Goal: Task Accomplishment & Management: Complete application form

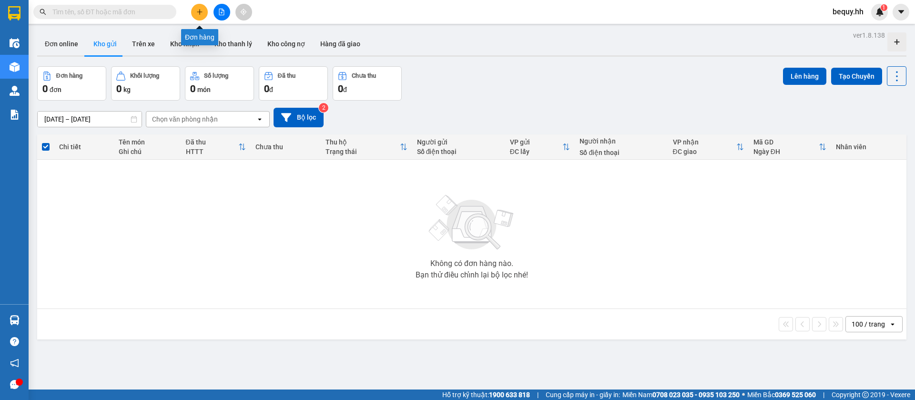
click at [204, 11] on button at bounding box center [199, 12] width 17 height 17
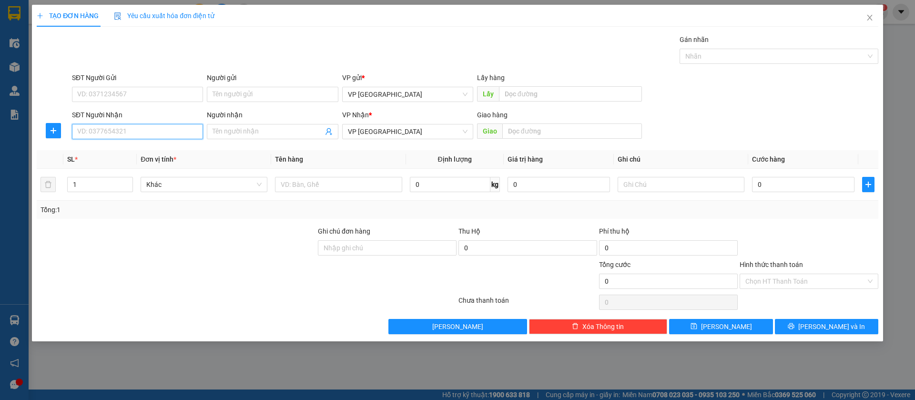
click at [171, 126] on input "SĐT Người Nhận" at bounding box center [137, 131] width 131 height 15
click at [217, 129] on input "Người nhận" at bounding box center [268, 131] width 110 height 10
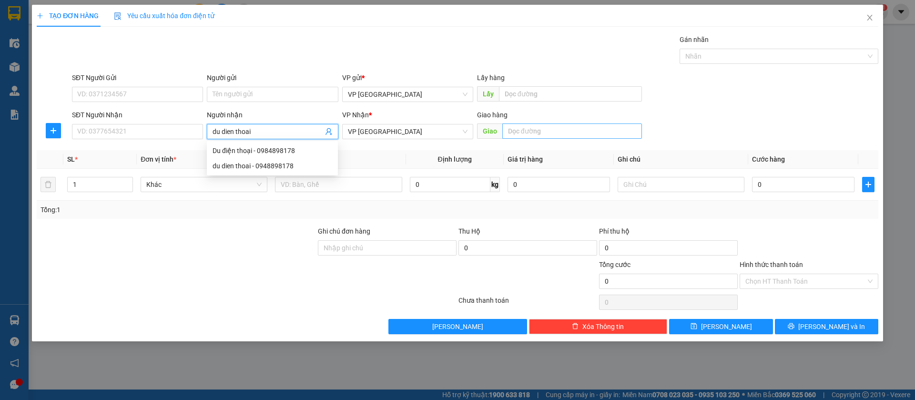
type input "du dien thoai"
click at [585, 129] on input "text" at bounding box center [573, 130] width 140 height 15
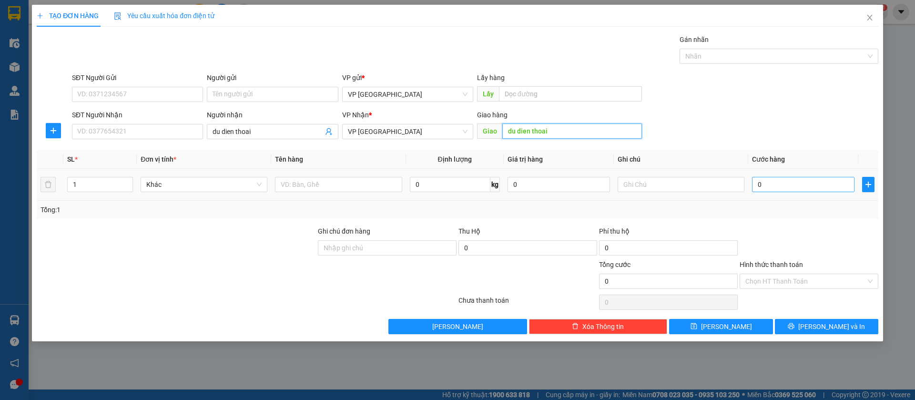
type input "du dien thoai"
click at [818, 182] on input "0" at bounding box center [803, 184] width 103 height 15
type input "5"
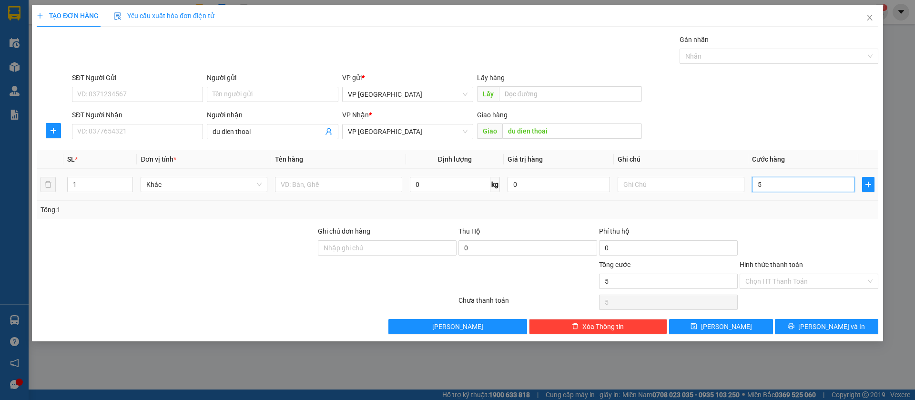
type input "50"
type input "500"
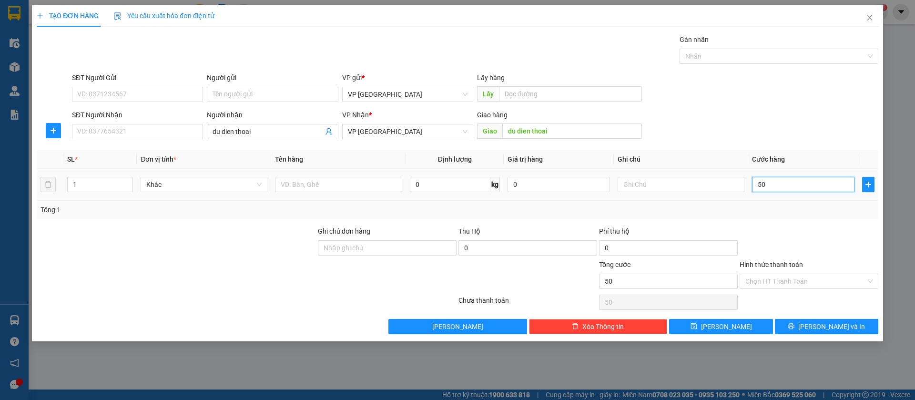
type input "500"
type input "5.000"
type input "50.000"
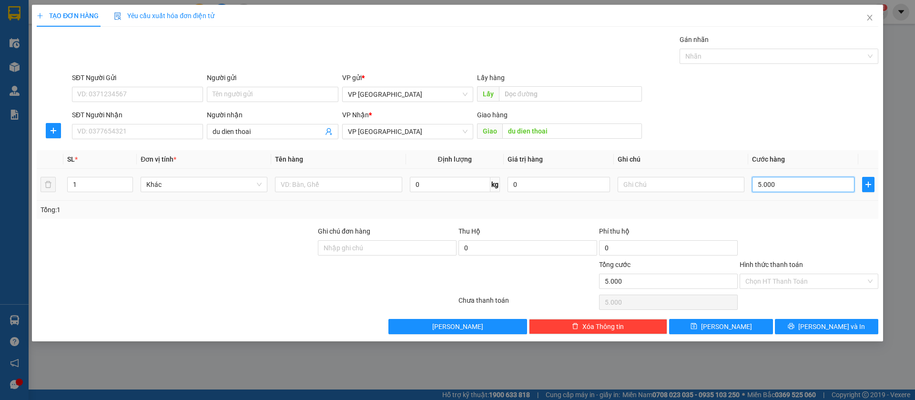
type input "50.000"
click at [708, 328] on button "[PERSON_NAME]" at bounding box center [720, 326] width 103 height 15
type input "0"
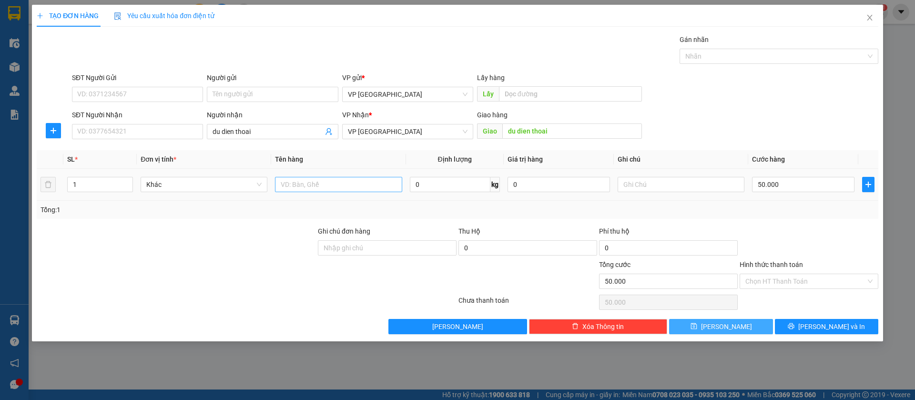
type input "0"
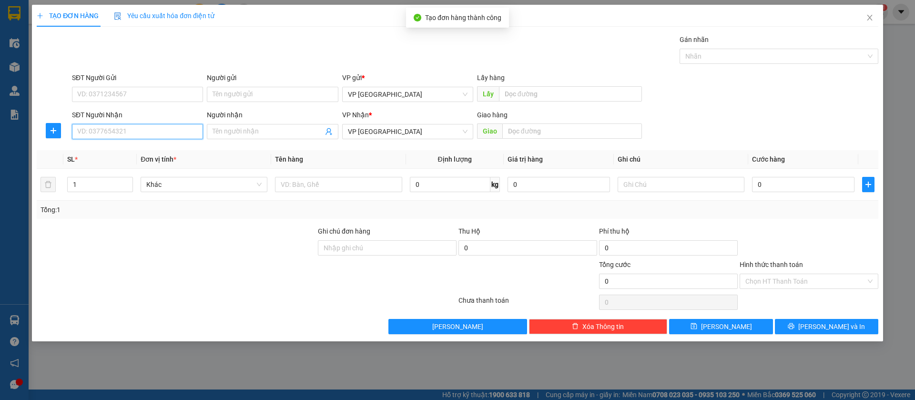
click at [152, 128] on input "SĐT Người Nhận" at bounding box center [137, 131] width 131 height 15
click at [157, 133] on input "0969" at bounding box center [137, 131] width 131 height 15
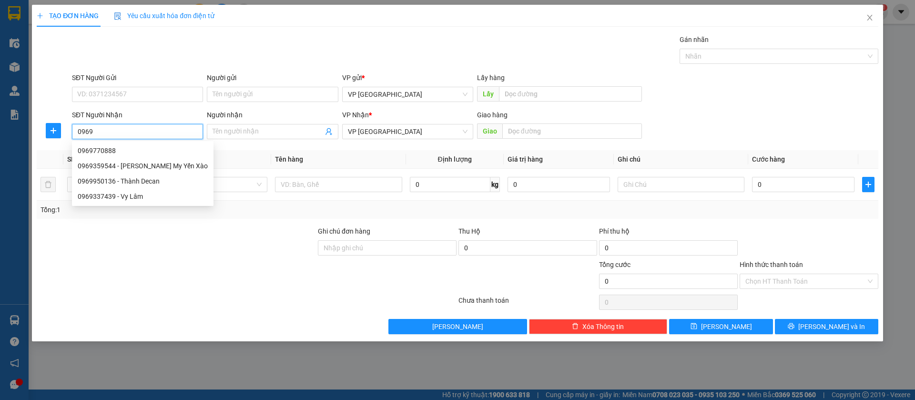
click at [157, 133] on input "0969" at bounding box center [137, 131] width 131 height 15
click at [153, 134] on input "0969" at bounding box center [137, 131] width 131 height 15
type input "0969337439"
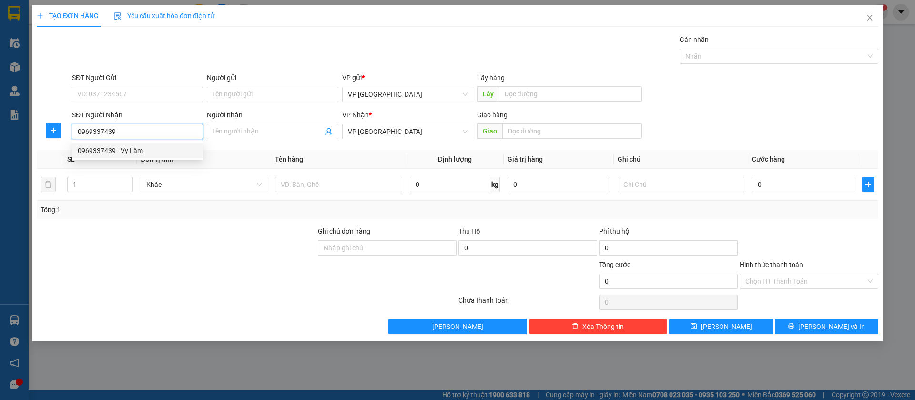
click at [159, 152] on div "0969337439 - Vy Lâm" at bounding box center [138, 150] width 120 height 10
type input "Vy Lâm"
type input "[GEOGRAPHIC_DATA]"
type input "50.000"
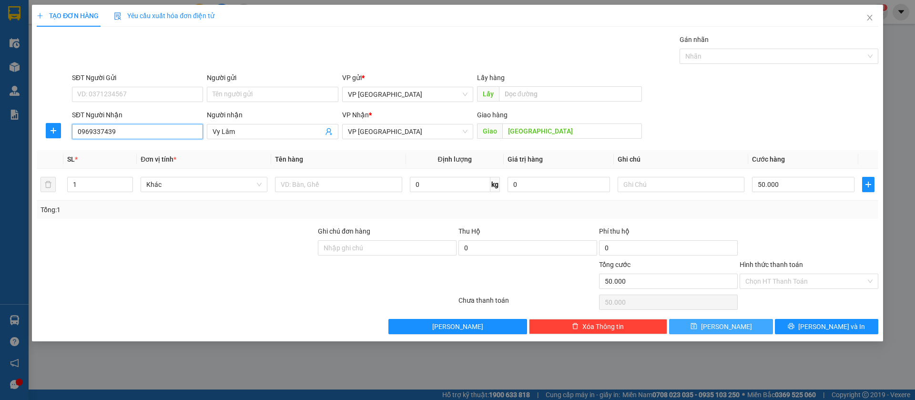
type input "0969337439"
click at [727, 324] on span "[PERSON_NAME]" at bounding box center [726, 326] width 51 height 10
type input "0"
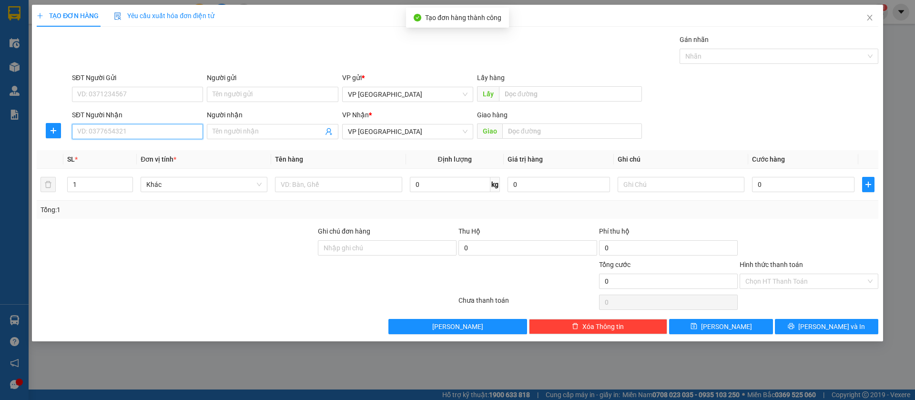
click at [118, 125] on input "SĐT Người Nhận" at bounding box center [137, 131] width 131 height 15
click at [131, 154] on div "0981714887" at bounding box center [138, 150] width 120 height 10
type input "0981714887"
type input "bàu bàng"
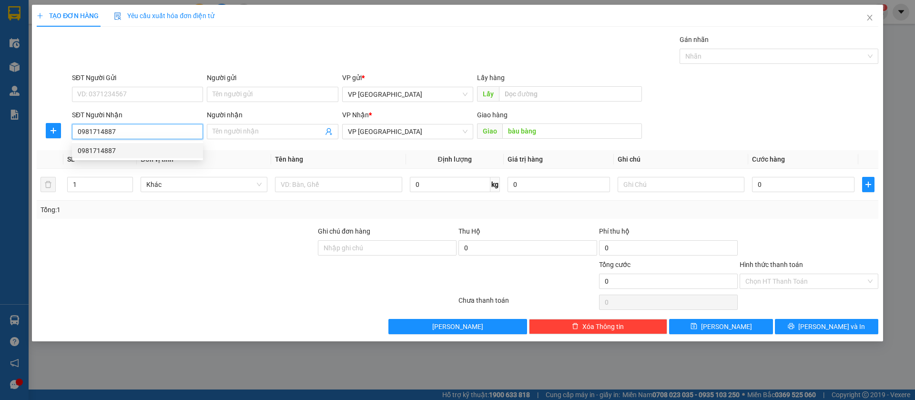
type input "50.000"
type input "0981714887"
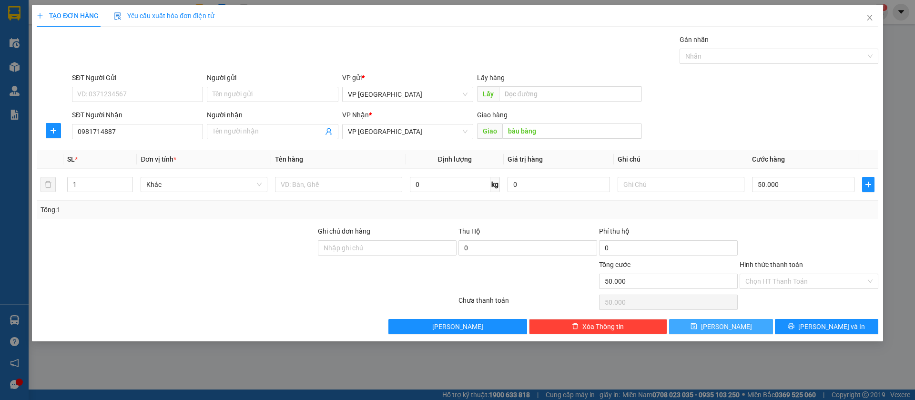
click at [724, 327] on span "[PERSON_NAME]" at bounding box center [726, 326] width 51 height 10
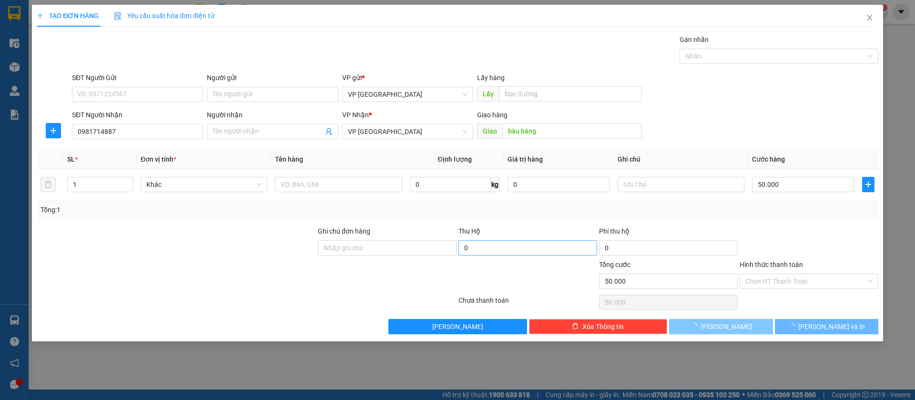
type input "0"
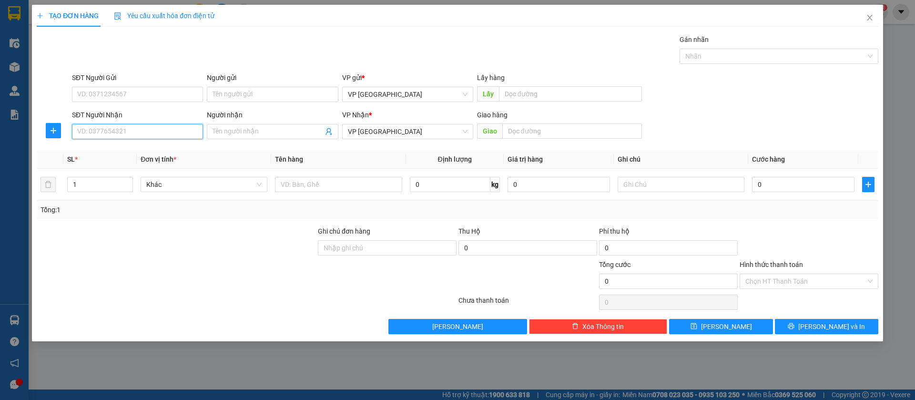
click at [167, 126] on input "SĐT Người Nhận" at bounding box center [137, 131] width 131 height 15
click at [172, 152] on div "0963339339 - [GEOGRAPHIC_DATA]" at bounding box center [138, 150] width 120 height 10
type input "0963339339"
type input "[PERSON_NAME]"
type input "Nhật Anh ch thành"
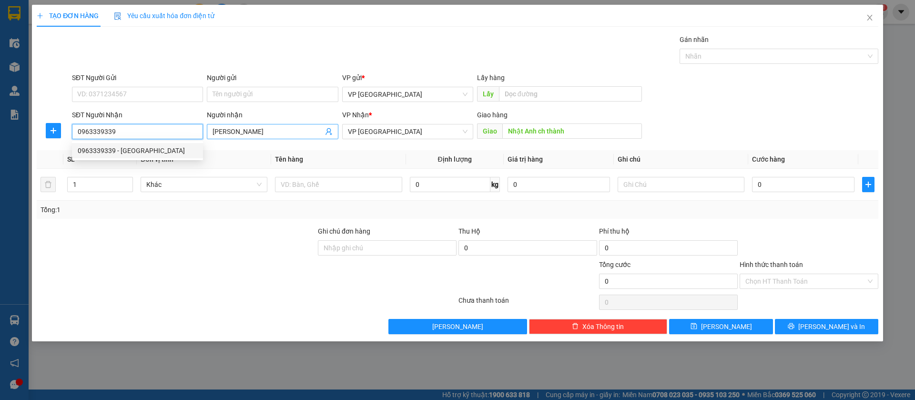
type input "30.000"
type input "0963339339"
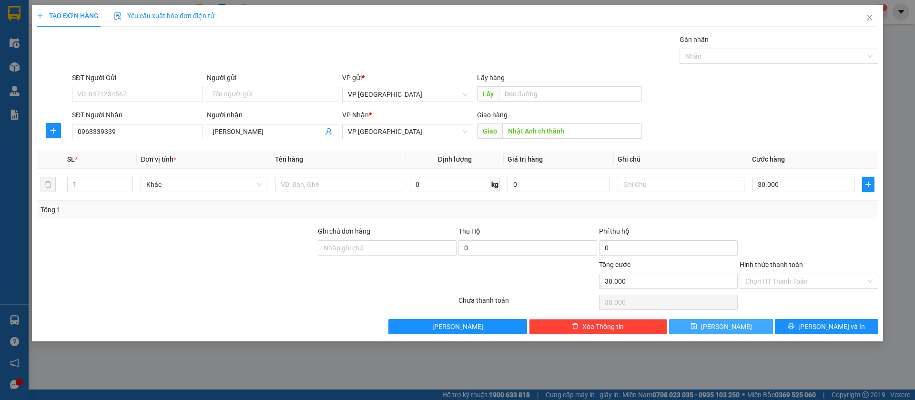
click at [733, 328] on button "[PERSON_NAME]" at bounding box center [720, 326] width 103 height 15
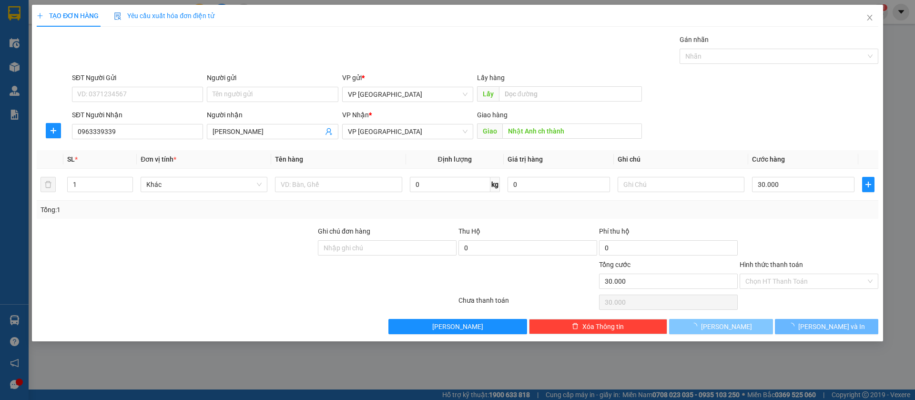
type input "0"
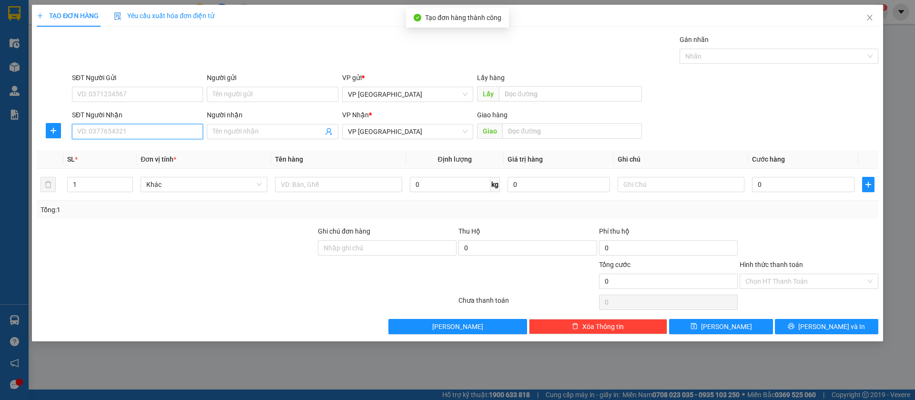
click at [167, 130] on input "SĐT Người Nhận" at bounding box center [137, 131] width 131 height 15
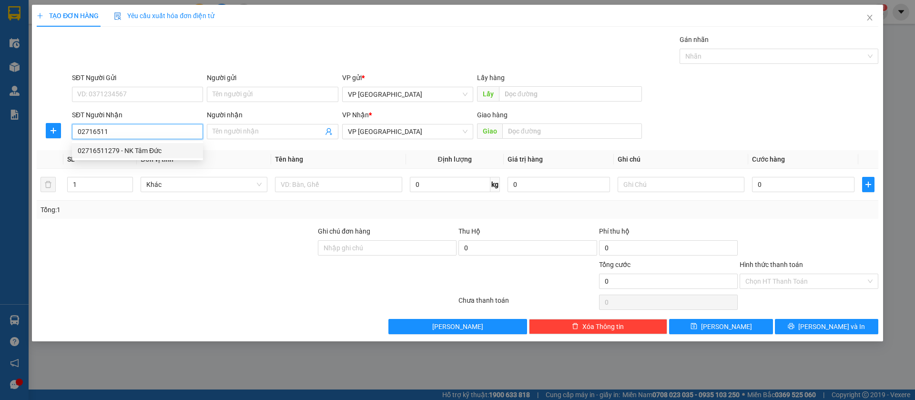
click at [172, 151] on div "02716511279 - NK Tâm Đức" at bounding box center [138, 150] width 120 height 10
type input "02716511279"
type input "NK Tâm Đức"
type input "nha khoa tâm đuc"
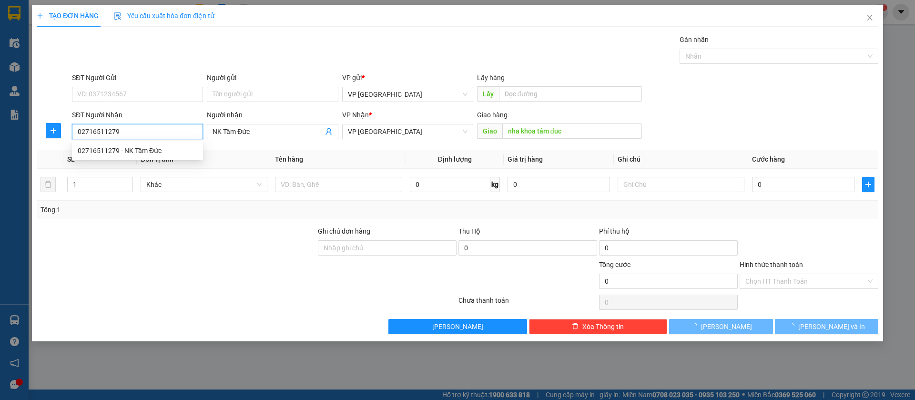
type input "30.000"
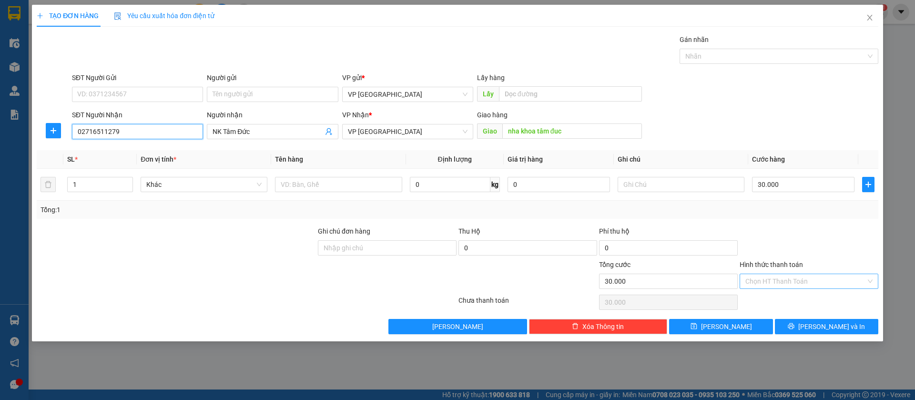
type input "02716511279"
click at [848, 279] on input "Hình thức thanh toán" at bounding box center [806, 281] width 121 height 14
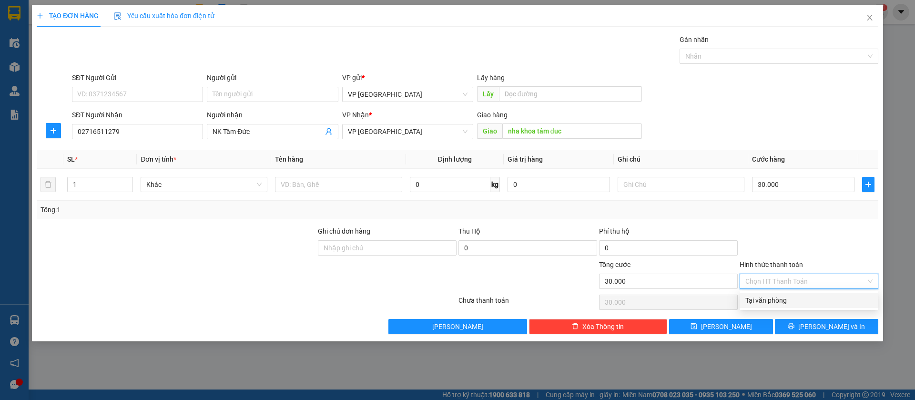
click at [785, 298] on div "Tại văn phòng" at bounding box center [809, 300] width 127 height 10
type input "0"
click at [757, 323] on button "[PERSON_NAME]" at bounding box center [720, 326] width 103 height 15
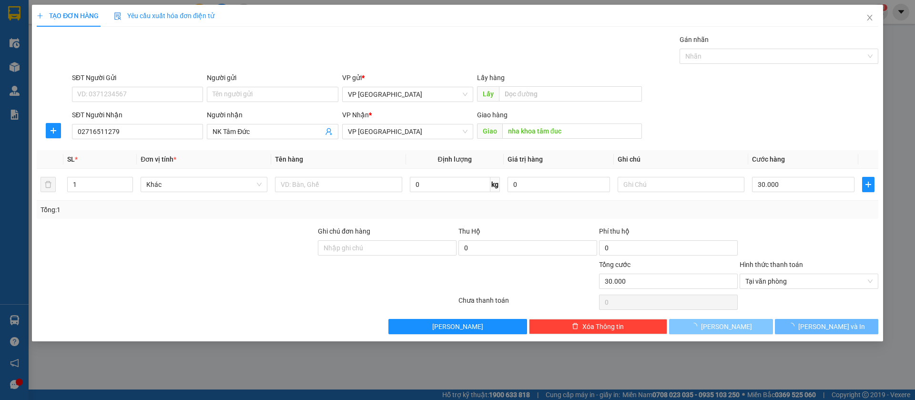
type input "0"
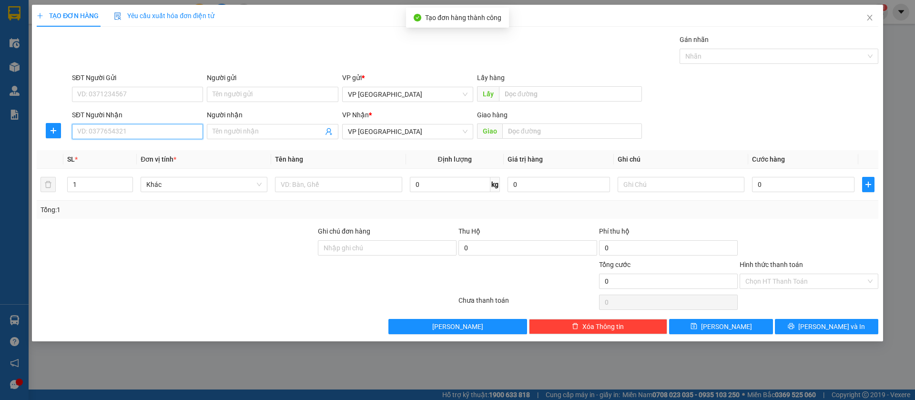
click at [180, 134] on input "SĐT Người Nhận" at bounding box center [137, 131] width 131 height 15
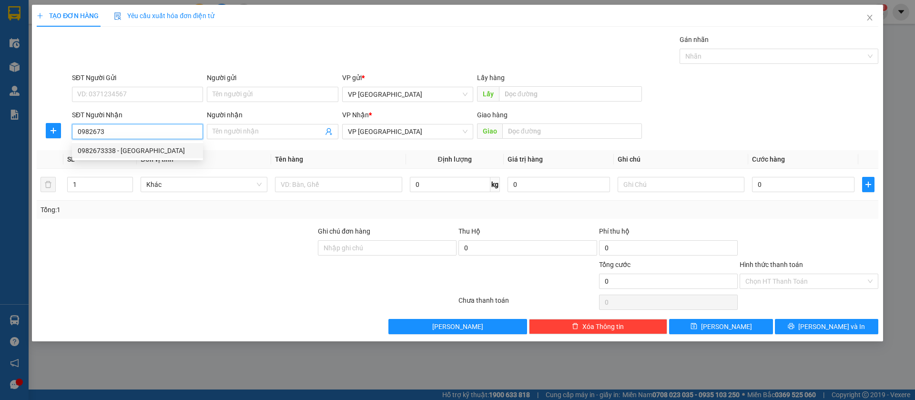
click at [156, 148] on div "0982673338 - [GEOGRAPHIC_DATA]" at bounding box center [138, 150] width 120 height 10
type input "0982673338"
type input "[PERSON_NAME]"
type input "[GEOGRAPHIC_DATA]"
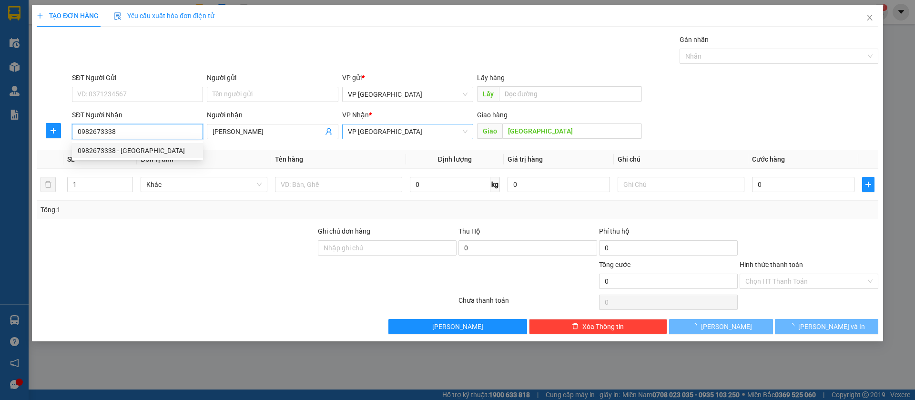
type input "30.000"
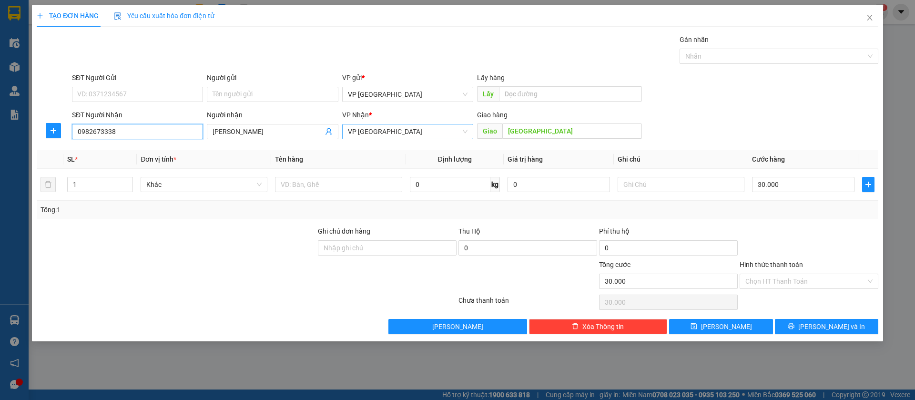
click at [424, 132] on span "VP [GEOGRAPHIC_DATA]" at bounding box center [408, 131] width 120 height 14
type input "0982673338"
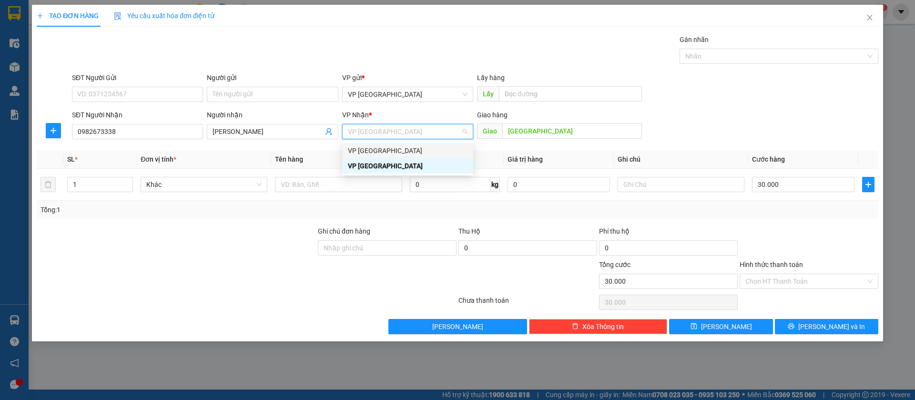
click at [418, 151] on div "VP [GEOGRAPHIC_DATA]" at bounding box center [408, 150] width 120 height 10
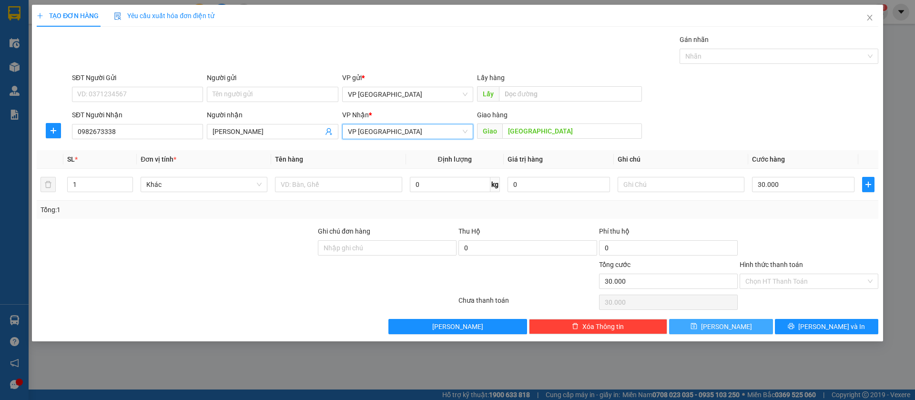
click at [698, 325] on icon "save" at bounding box center [694, 326] width 7 height 7
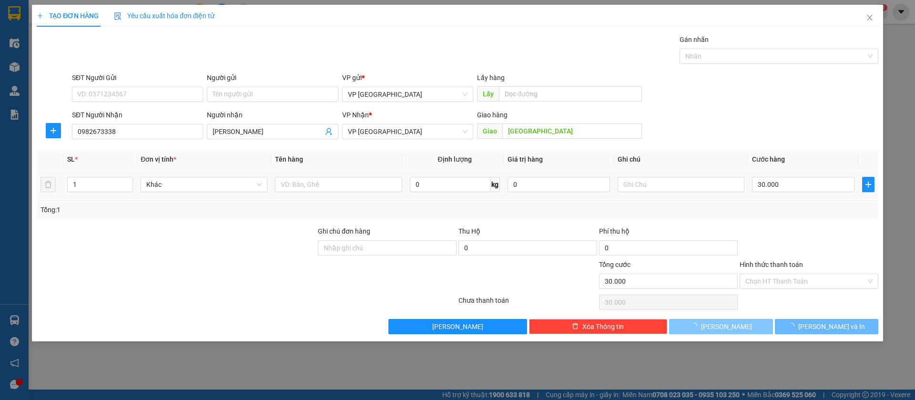
type input "0"
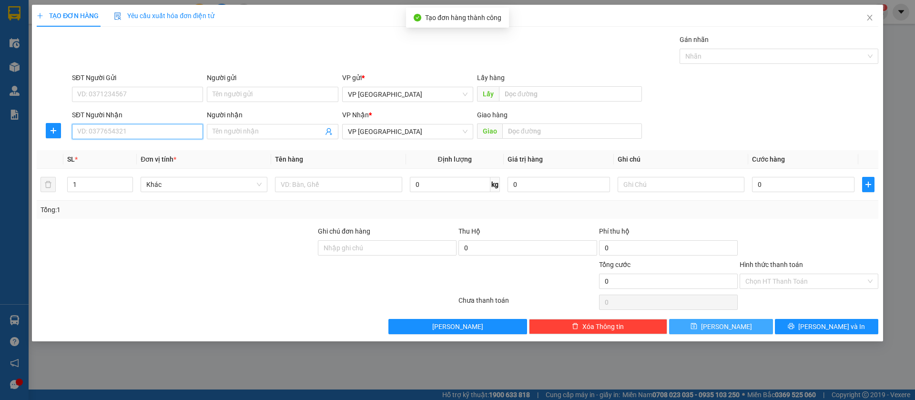
click at [176, 127] on input "SĐT Người Nhận" at bounding box center [137, 131] width 131 height 15
click at [175, 148] on div "0979789620" at bounding box center [138, 150] width 120 height 10
type input "0979789620"
type input "n4 hoan lan"
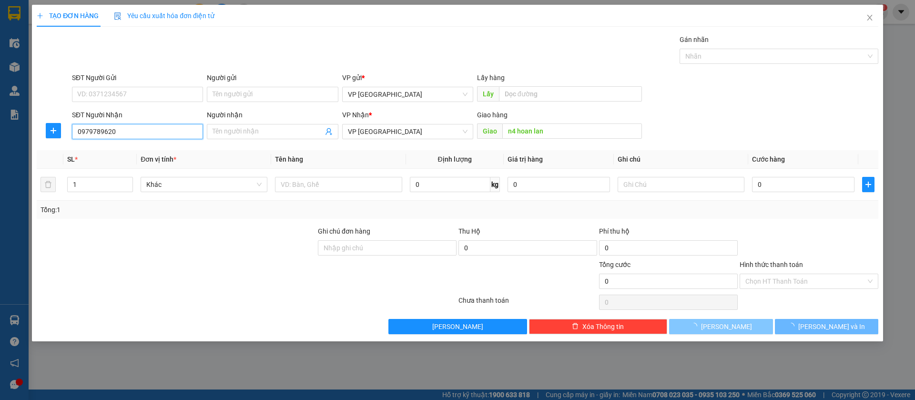
type input "50.000"
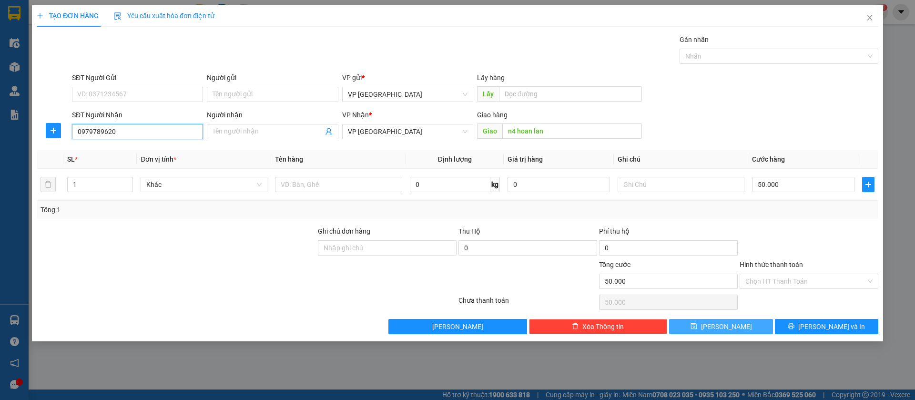
type input "0979789620"
click at [749, 321] on button "[PERSON_NAME]" at bounding box center [720, 326] width 103 height 15
type input "0"
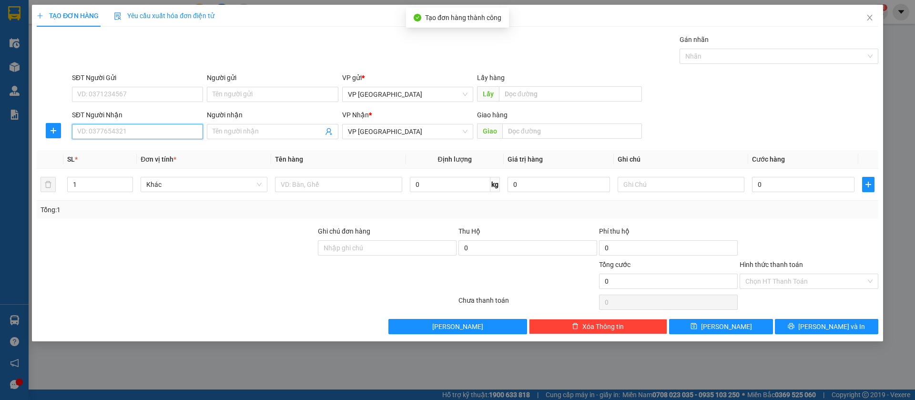
click at [186, 123] on div "SĐT Người Nhận VD: 0377654321" at bounding box center [137, 126] width 131 height 33
click at [173, 145] on div "0965414025" at bounding box center [138, 150] width 120 height 10
type input "0965414025"
type input "nguyen tính loc thái"
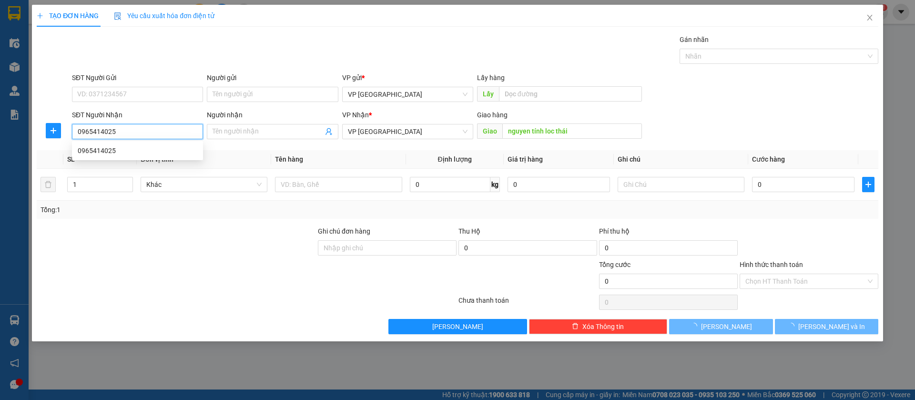
type input "50.000"
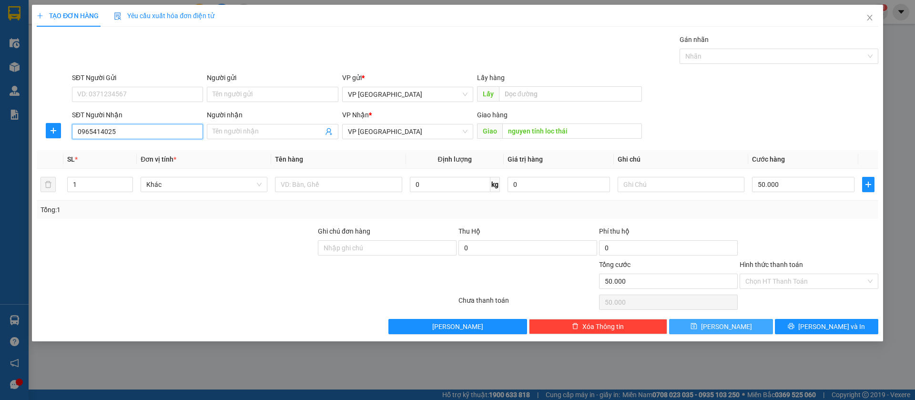
type input "0965414025"
click at [742, 324] on button "[PERSON_NAME]" at bounding box center [720, 326] width 103 height 15
type input "0"
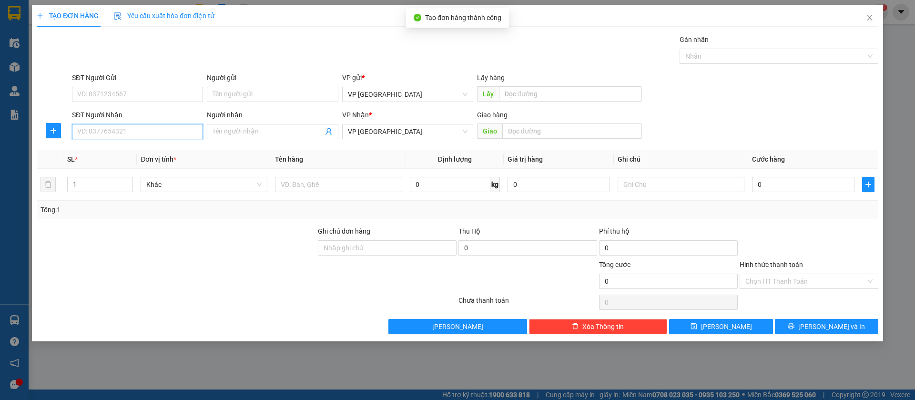
click at [157, 132] on input "SĐT Người Nhận" at bounding box center [137, 131] width 131 height 15
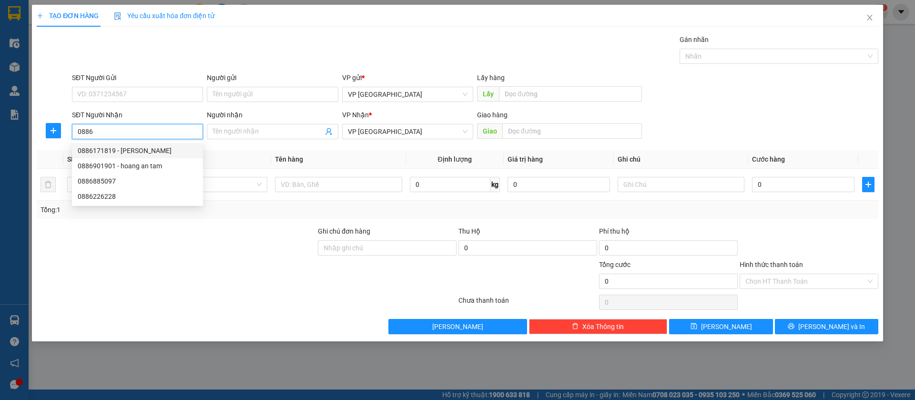
click at [152, 148] on div "0886171819 - [PERSON_NAME]" at bounding box center [138, 150] width 120 height 10
type input "0886171819"
type input "[PERSON_NAME]"
type input "bàu bàng"
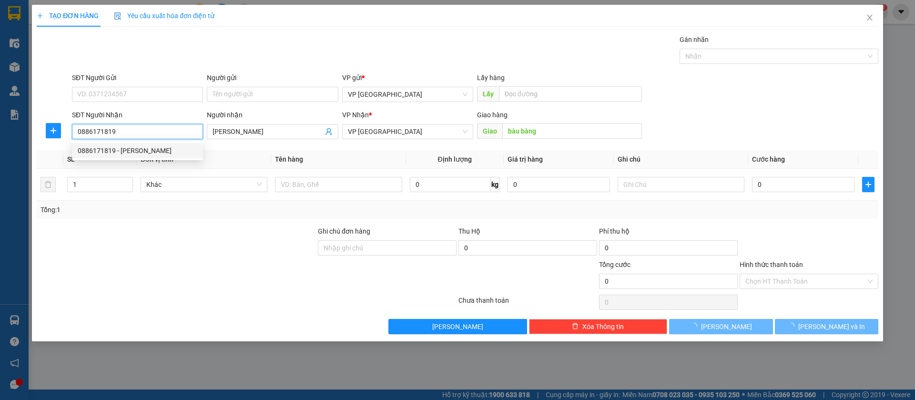
type input "50.000"
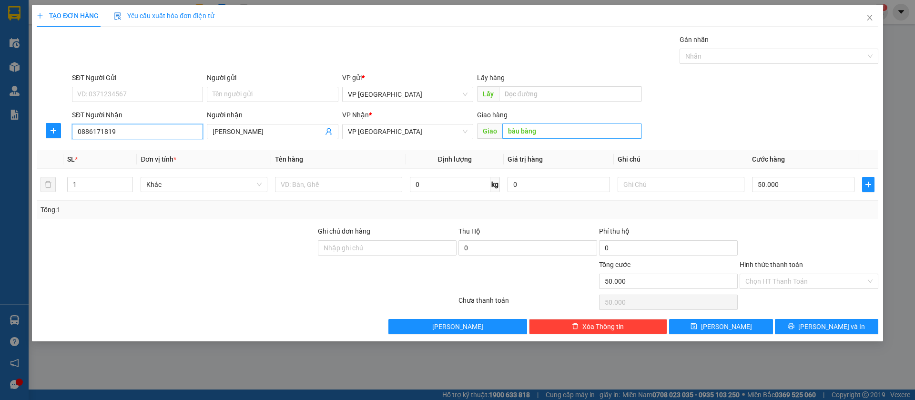
type input "0886171819"
click at [593, 126] on input "bàu bàng" at bounding box center [573, 130] width 140 height 15
type input "my phuoc"
click at [827, 277] on input "Hình thức thanh toán" at bounding box center [806, 281] width 121 height 14
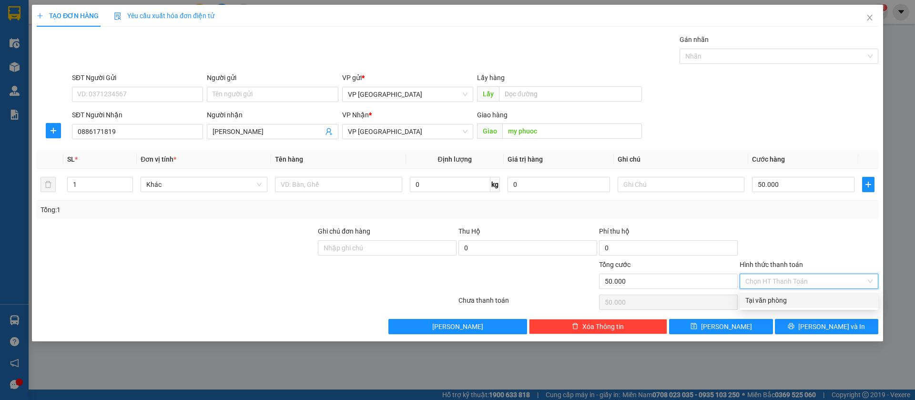
click at [763, 235] on div at bounding box center [809, 242] width 141 height 33
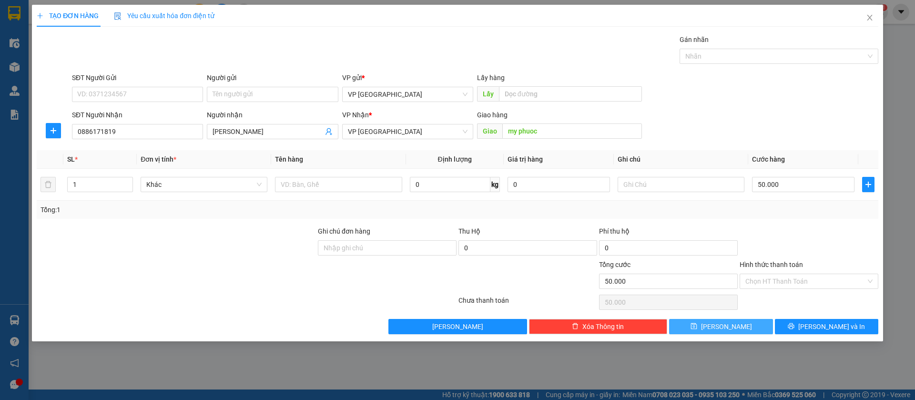
click at [737, 324] on button "[PERSON_NAME]" at bounding box center [720, 326] width 103 height 15
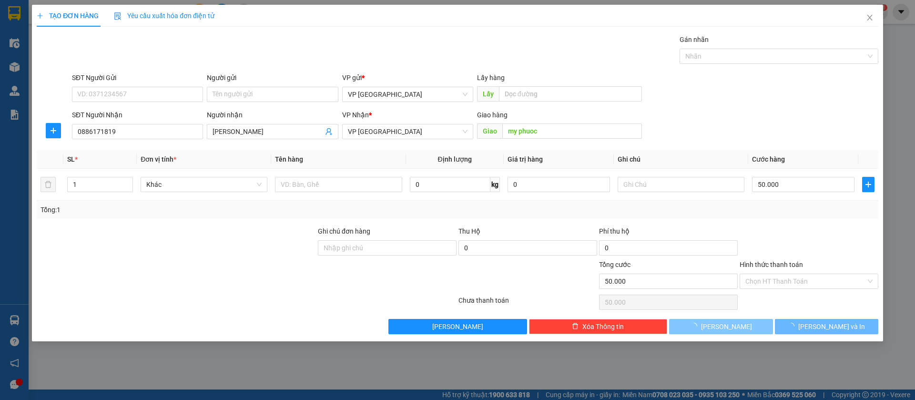
type input "0"
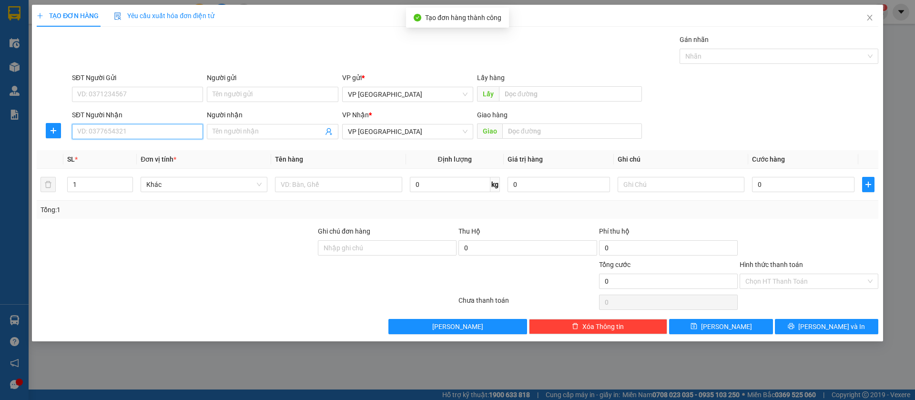
click at [183, 128] on input "SĐT Người Nhận" at bounding box center [137, 131] width 131 height 15
click at [242, 129] on input "Người nhận" at bounding box center [268, 131] width 110 height 10
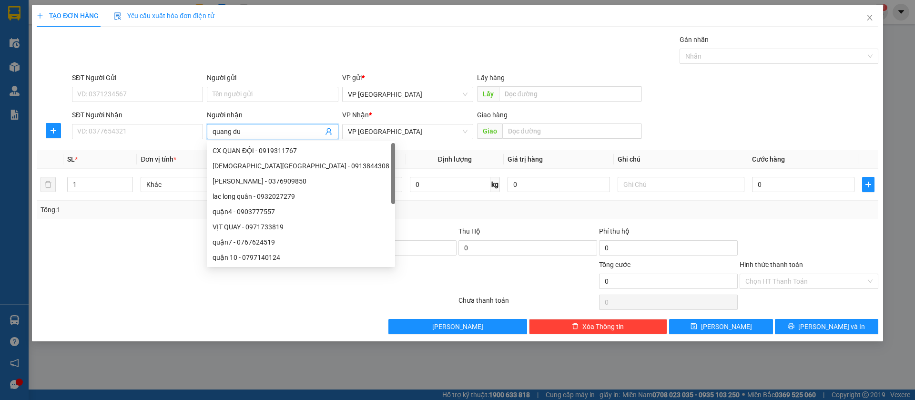
type input "[PERSON_NAME]"
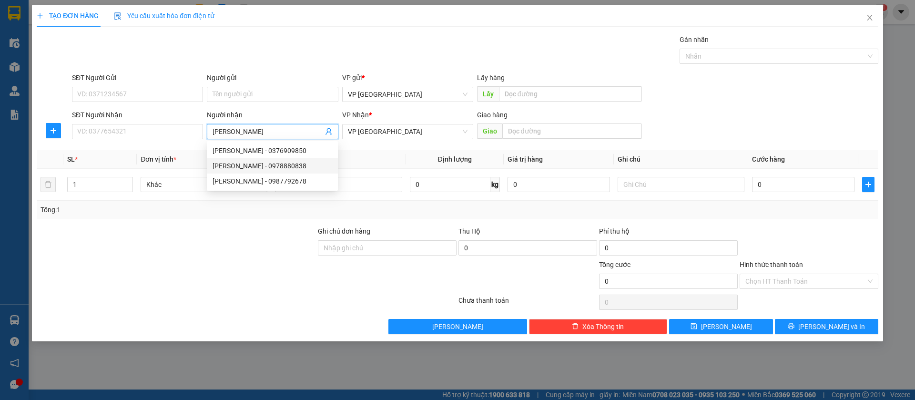
click at [261, 162] on div "[PERSON_NAME] - 0978880838" at bounding box center [273, 166] width 120 height 10
type input "0978880838"
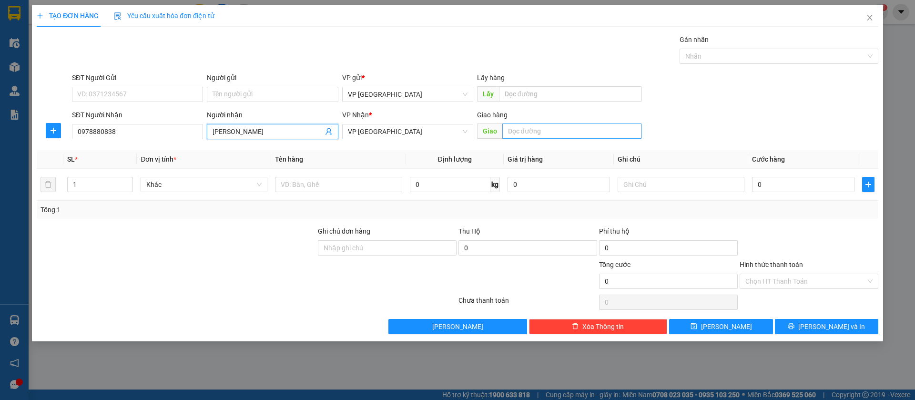
type input "[PERSON_NAME]"
click at [580, 132] on input "text" at bounding box center [573, 130] width 140 height 15
type input "[PERSON_NAME]"
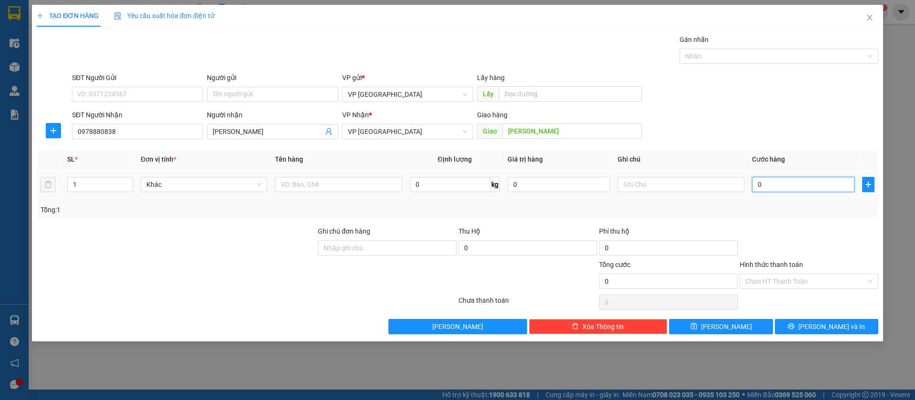
click at [781, 184] on input "0" at bounding box center [803, 184] width 103 height 15
type input "5"
type input "50"
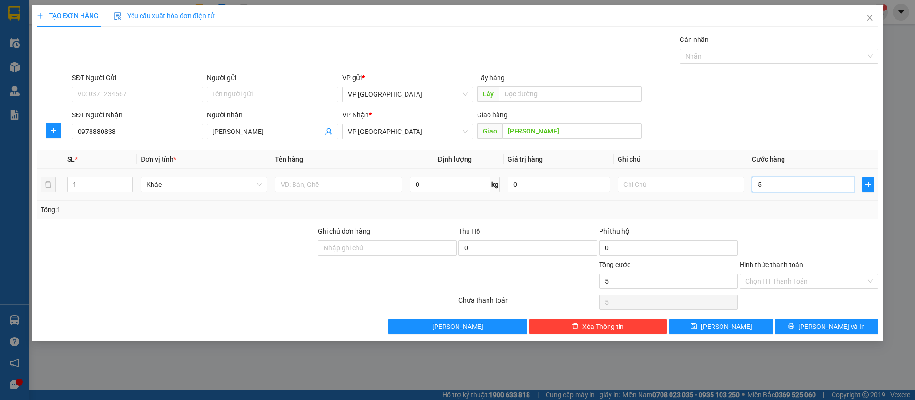
type input "50"
type input "500"
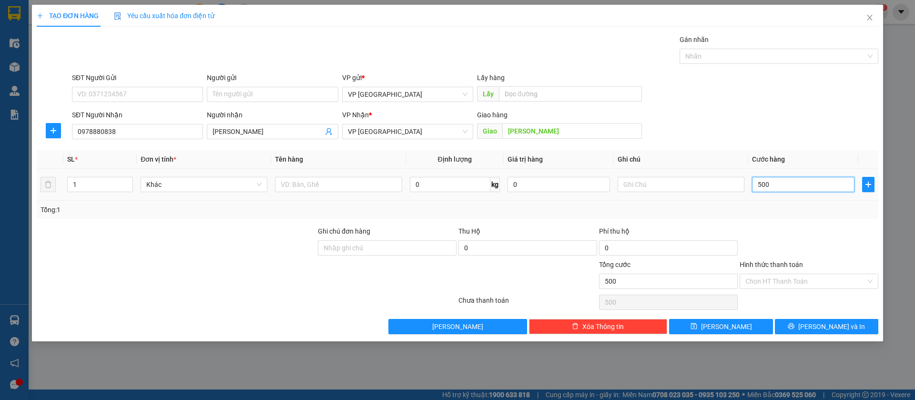
type input "5.000"
type input "50.000"
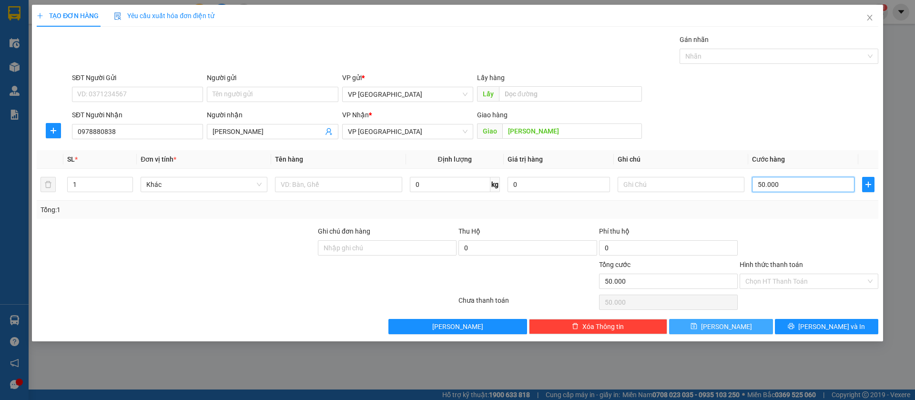
type input "50.000"
click at [761, 325] on button "[PERSON_NAME]" at bounding box center [720, 326] width 103 height 15
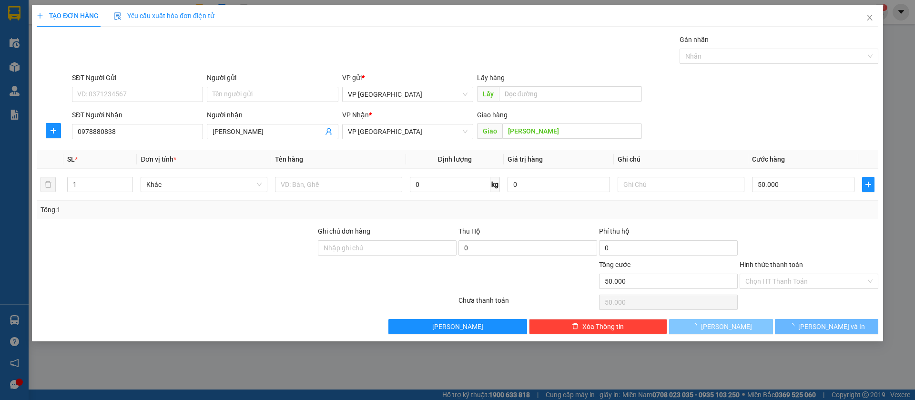
type input "0"
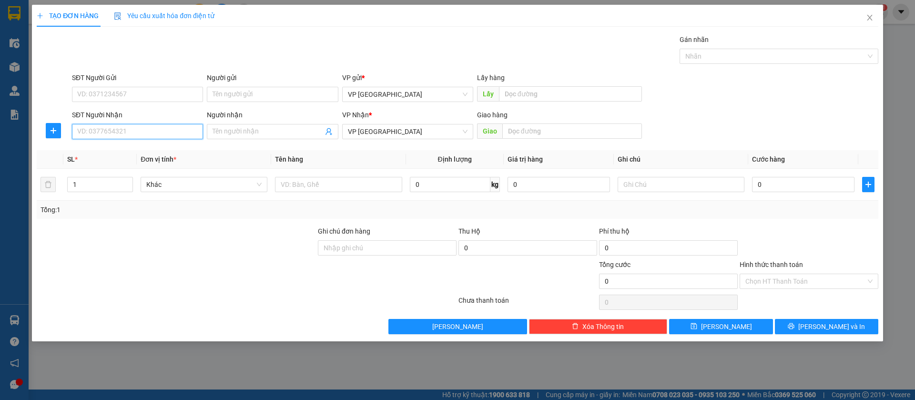
click at [169, 131] on input "SĐT Người Nhận" at bounding box center [137, 131] width 131 height 15
click at [873, 14] on icon "close" at bounding box center [870, 18] width 8 height 8
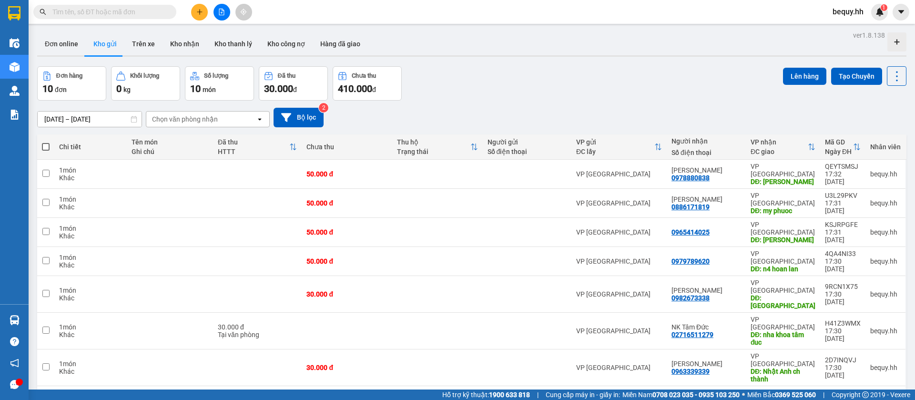
click at [45, 147] on span at bounding box center [46, 147] width 8 height 8
click at [46, 142] on input "checkbox" at bounding box center [46, 142] width 0 height 0
checkbox input "true"
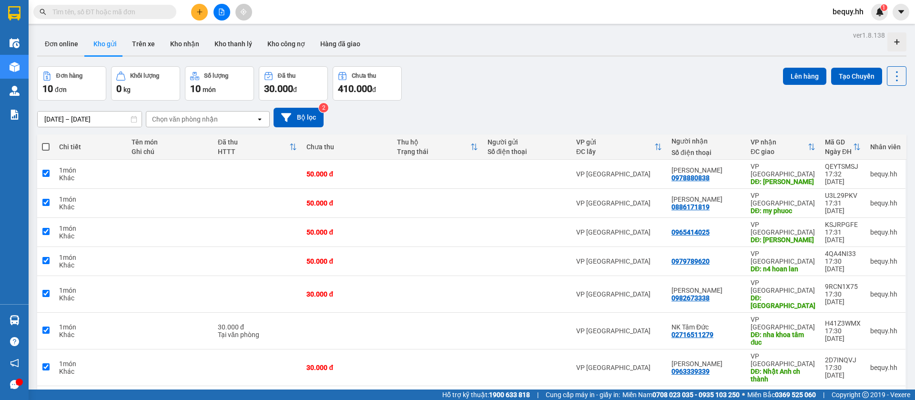
checkbox input "true"
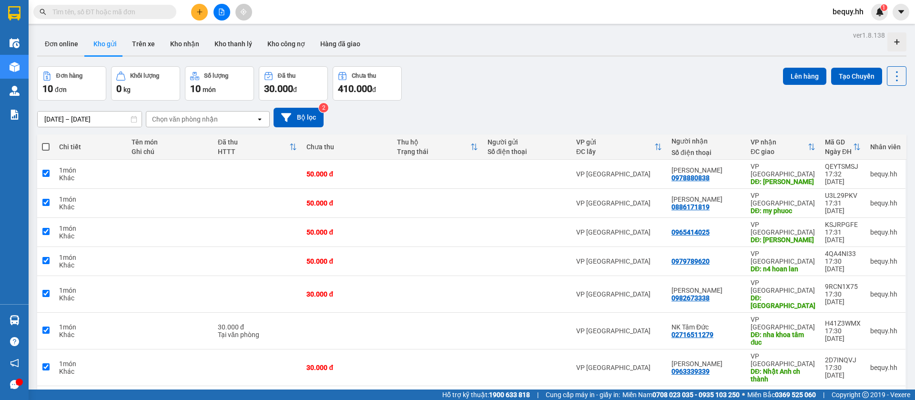
checkbox input "true"
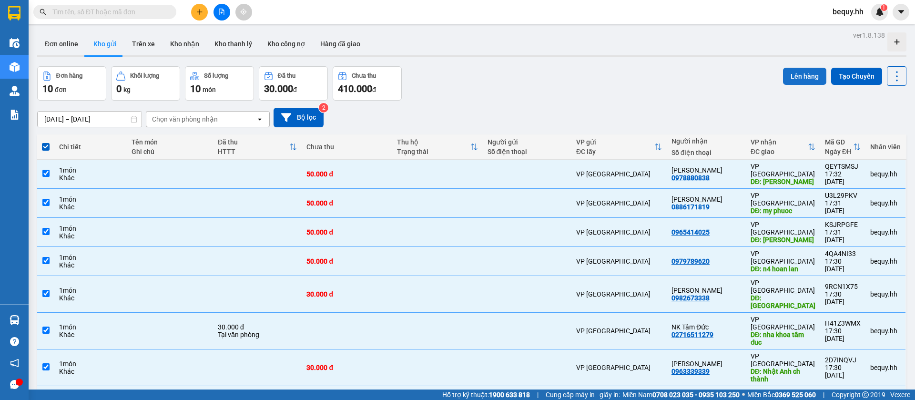
click at [802, 76] on button "Lên hàng" at bounding box center [804, 76] width 43 height 17
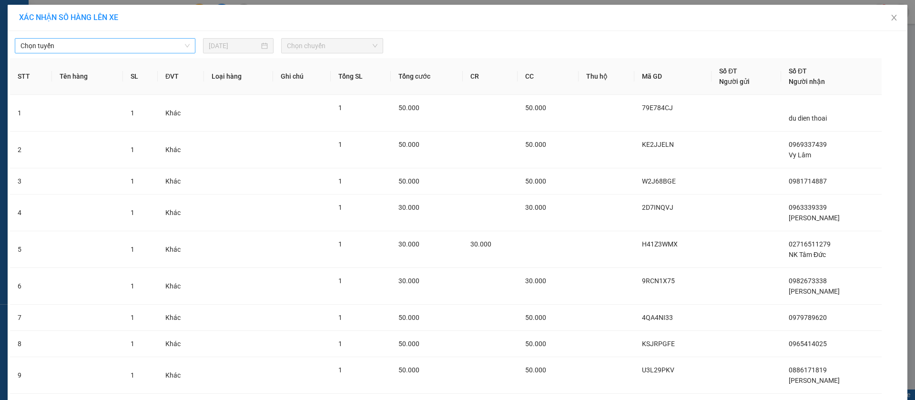
click at [117, 48] on span "Chọn tuyến" at bounding box center [105, 46] width 169 height 14
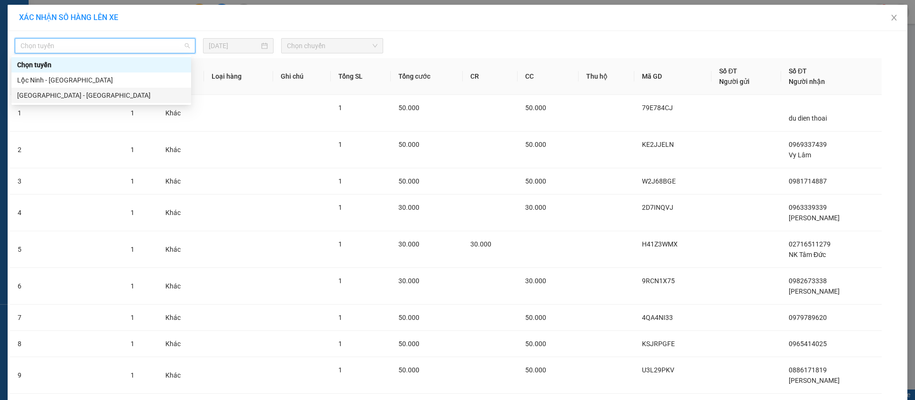
click at [70, 95] on div "[GEOGRAPHIC_DATA] - [GEOGRAPHIC_DATA]" at bounding box center [101, 95] width 168 height 10
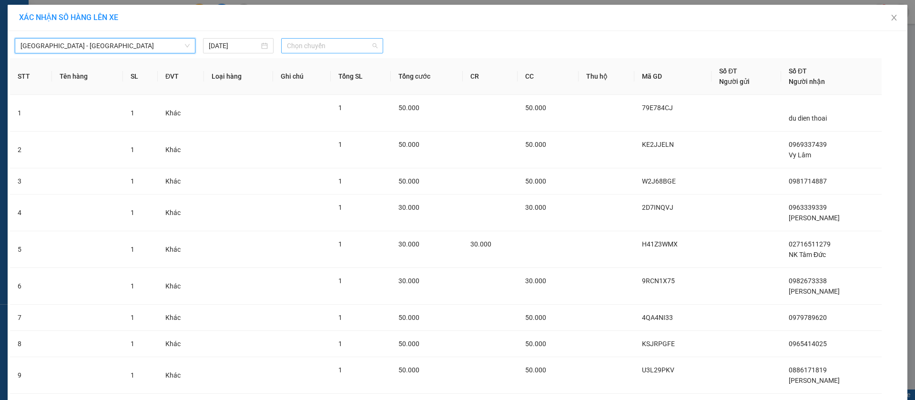
click at [321, 52] on span "Chọn chuyến" at bounding box center [332, 46] width 91 height 14
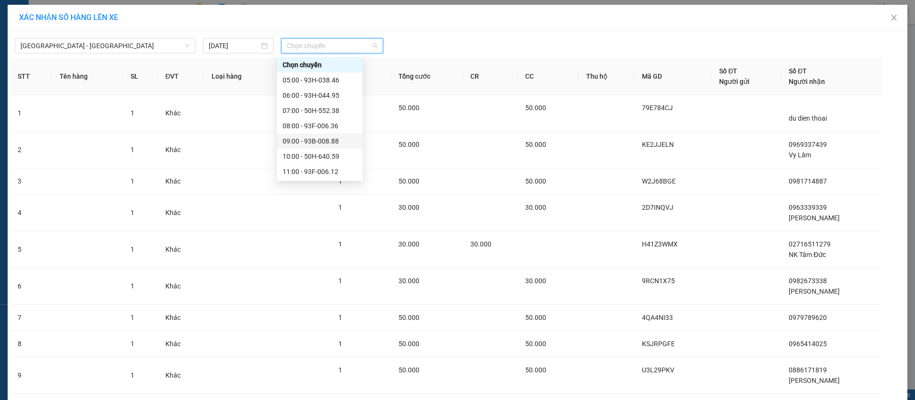
scroll to position [168, 0]
click at [306, 106] on div "17:00 - 93H-061.51" at bounding box center [320, 110] width 74 height 10
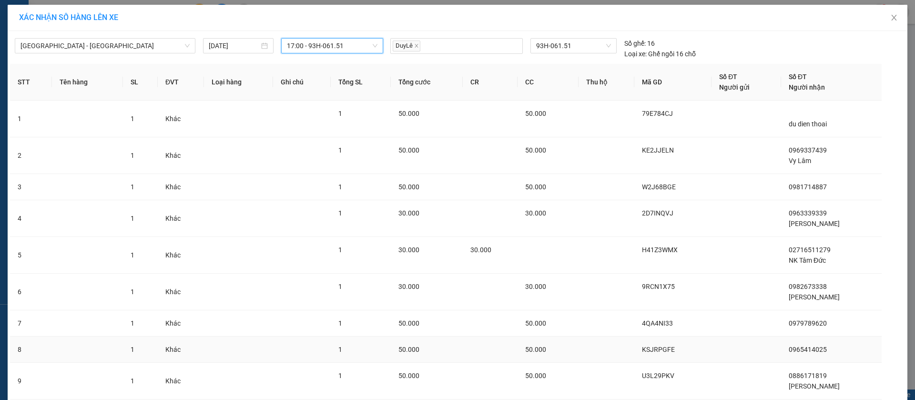
scroll to position [106, 0]
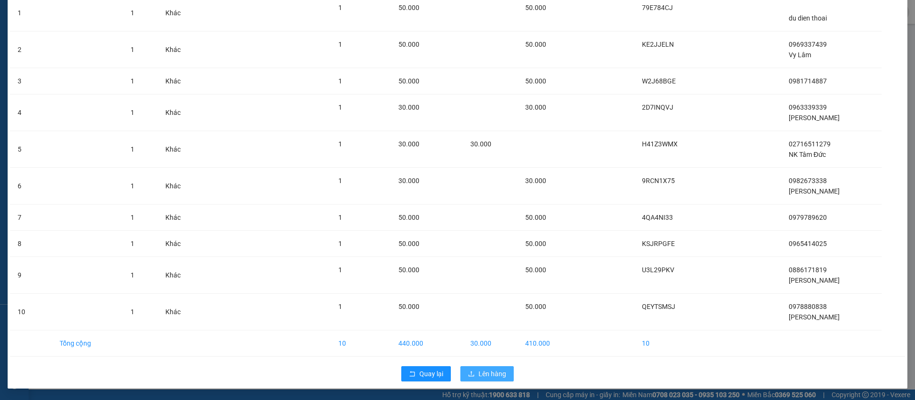
click at [481, 370] on span "Lên hàng" at bounding box center [493, 374] width 28 height 10
